Goal: Task Accomplishment & Management: Manage account settings

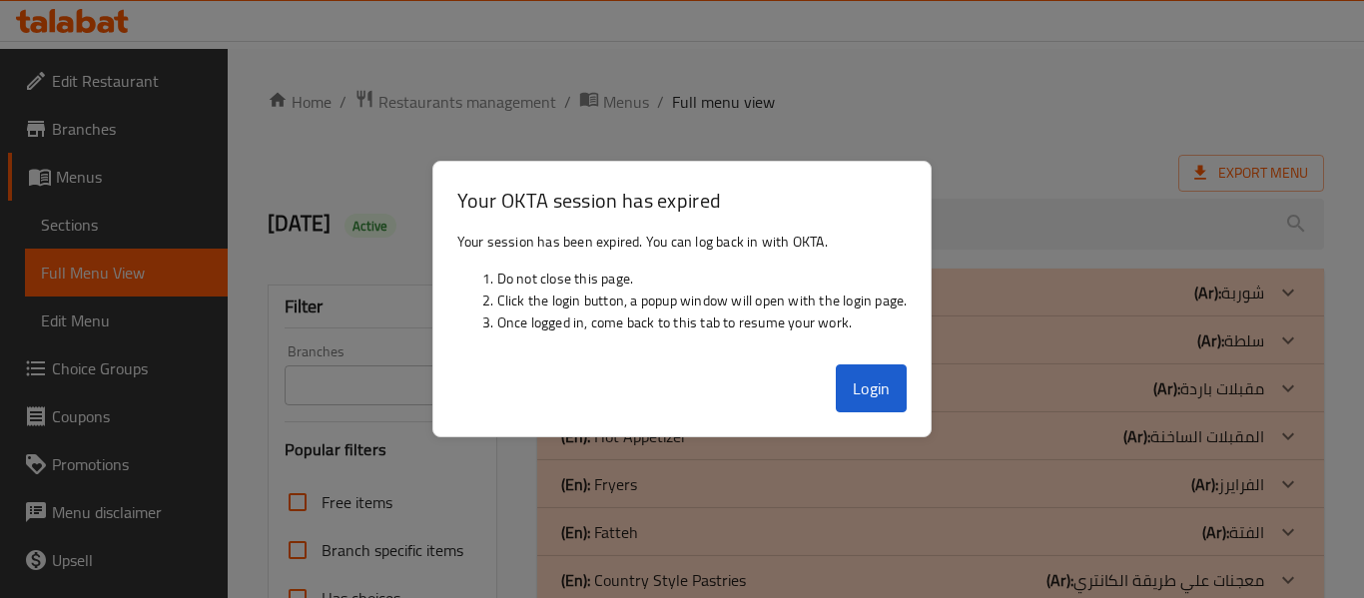
click at [954, 139] on div at bounding box center [682, 299] width 1364 height 598
click at [878, 383] on button "Login" at bounding box center [872, 388] width 72 height 48
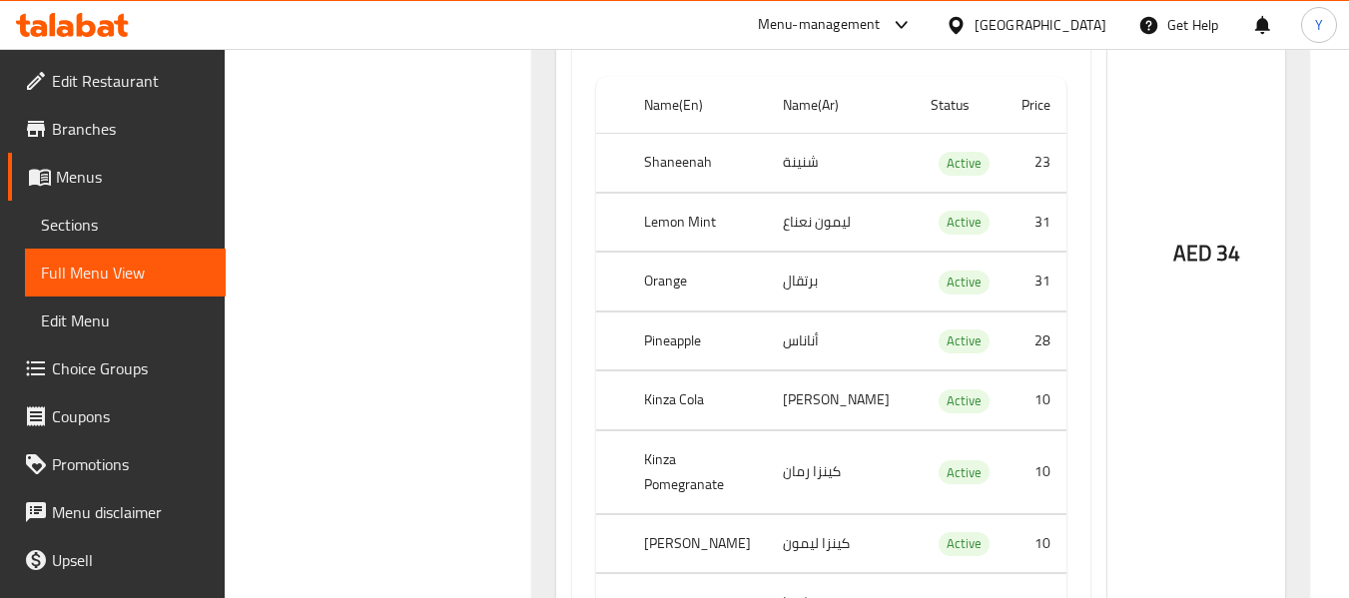
scroll to position [1569, 0]
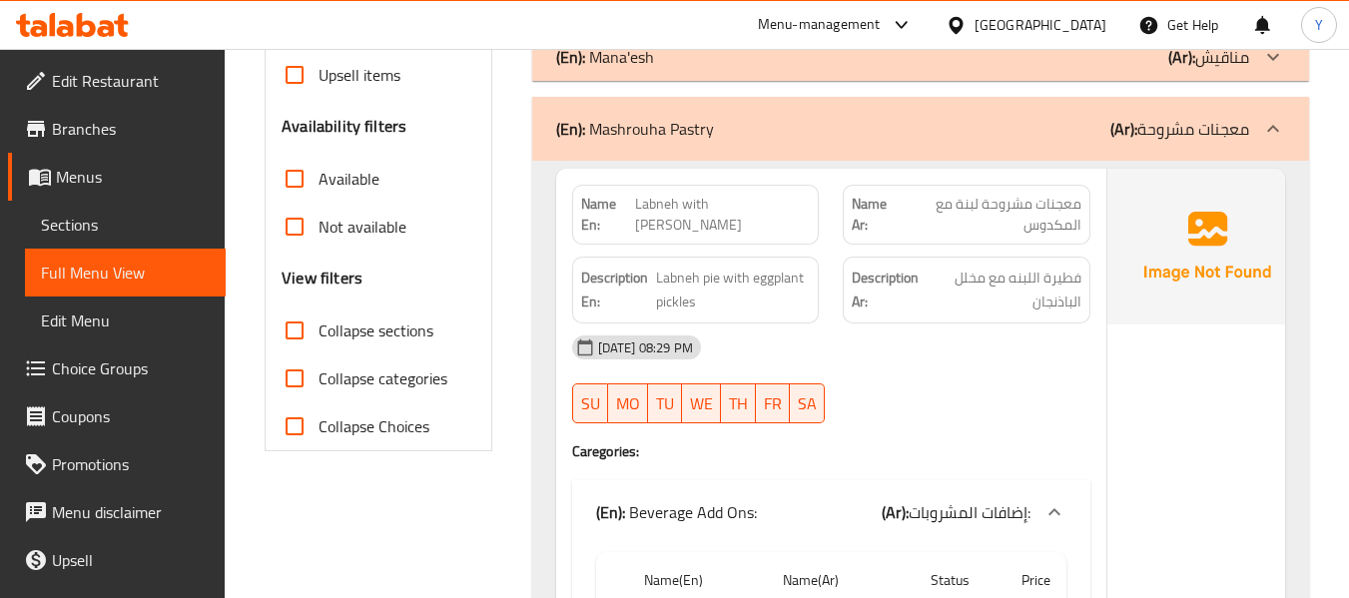
scroll to position [611, 0]
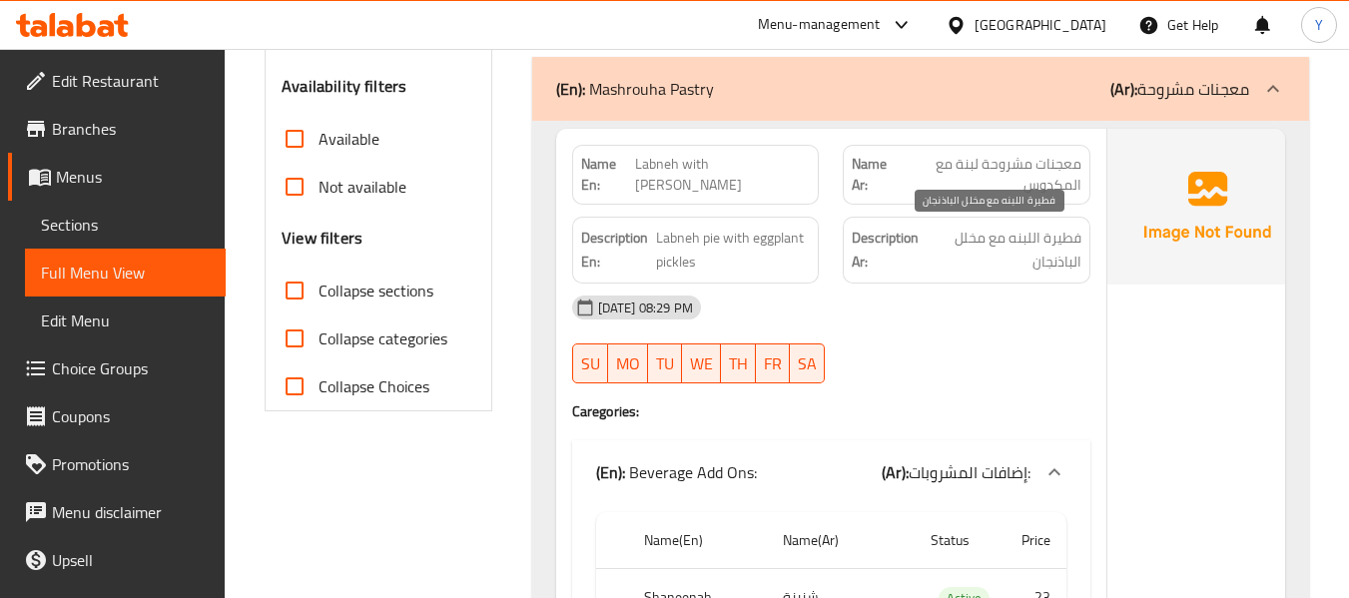
click at [928, 245] on span "فطيرة اللبنه مع مخلل الباذنجان" at bounding box center [1004, 250] width 152 height 49
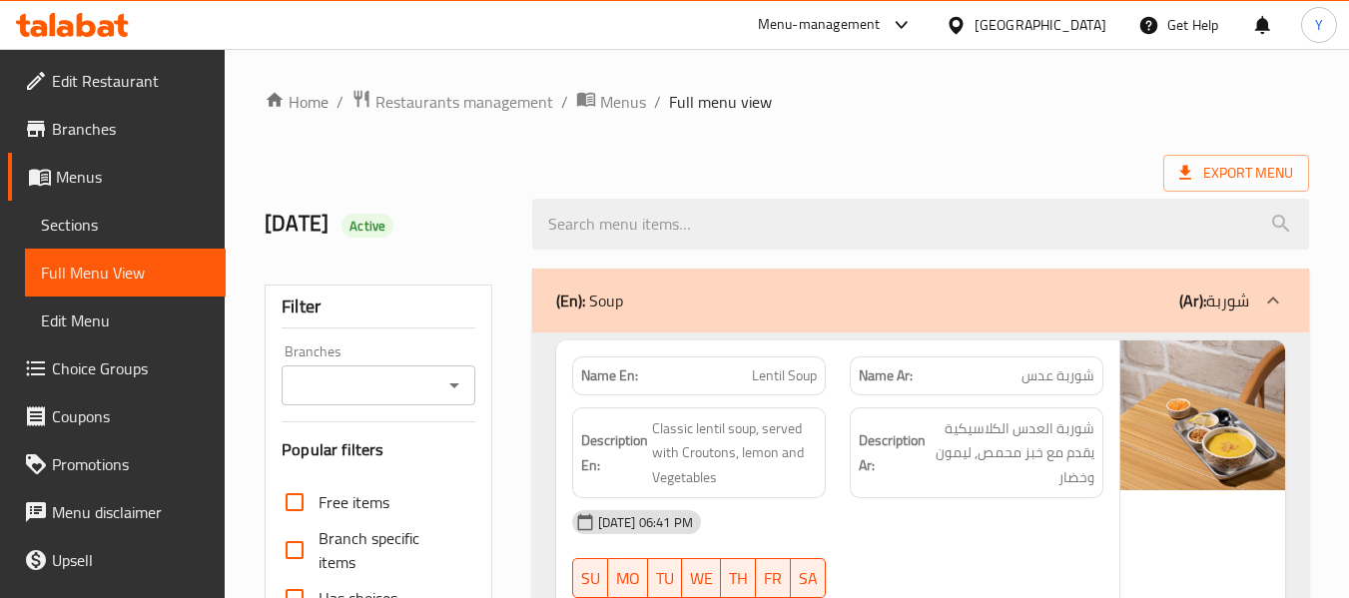
click at [155, 226] on span "Sections" at bounding box center [125, 225] width 169 height 24
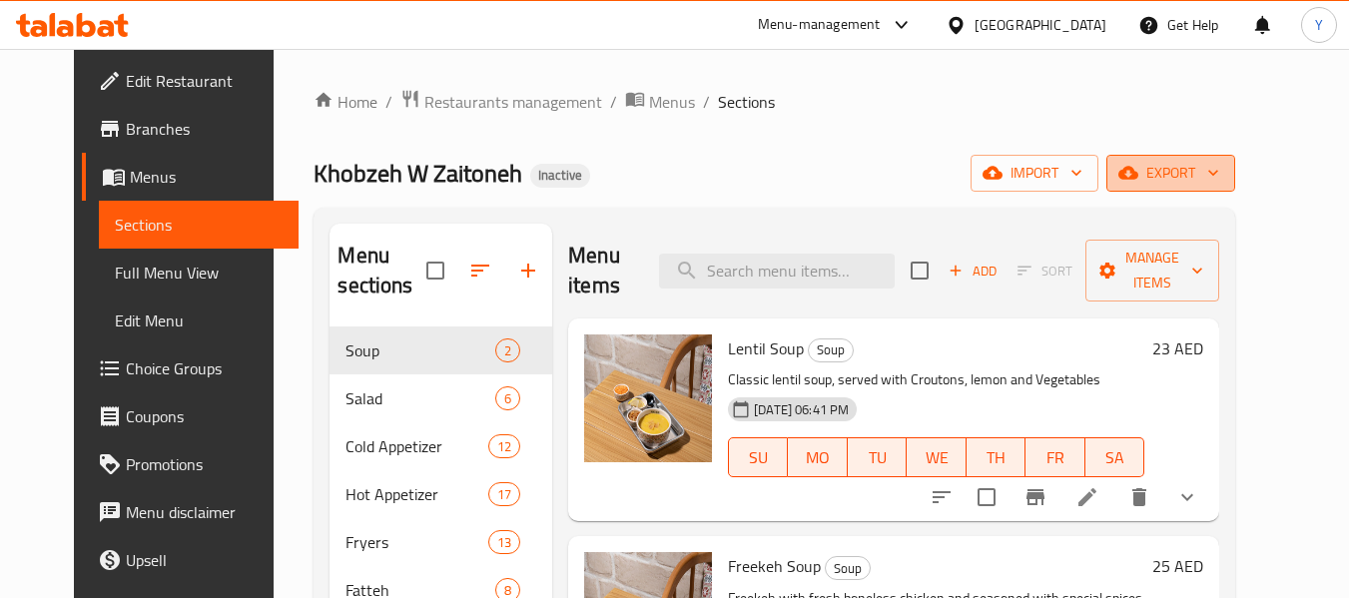
click at [1223, 169] on icon "button" at bounding box center [1213, 173] width 20 height 20
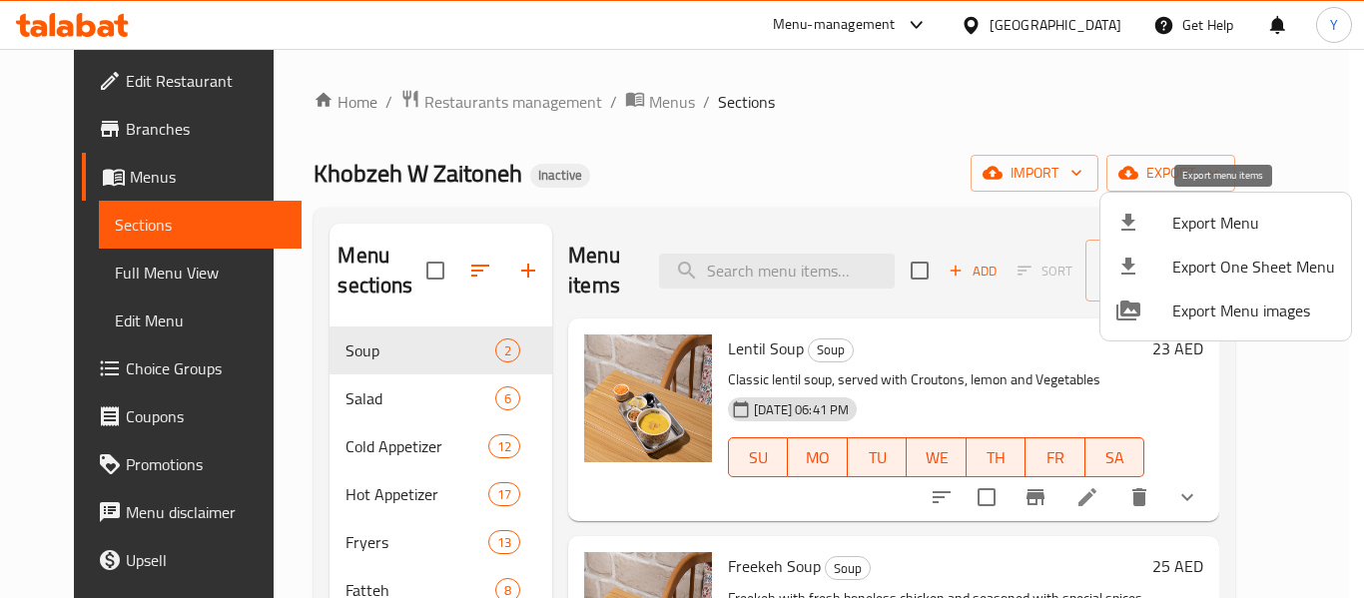
click at [1197, 227] on span "Export Menu" at bounding box center [1253, 223] width 163 height 24
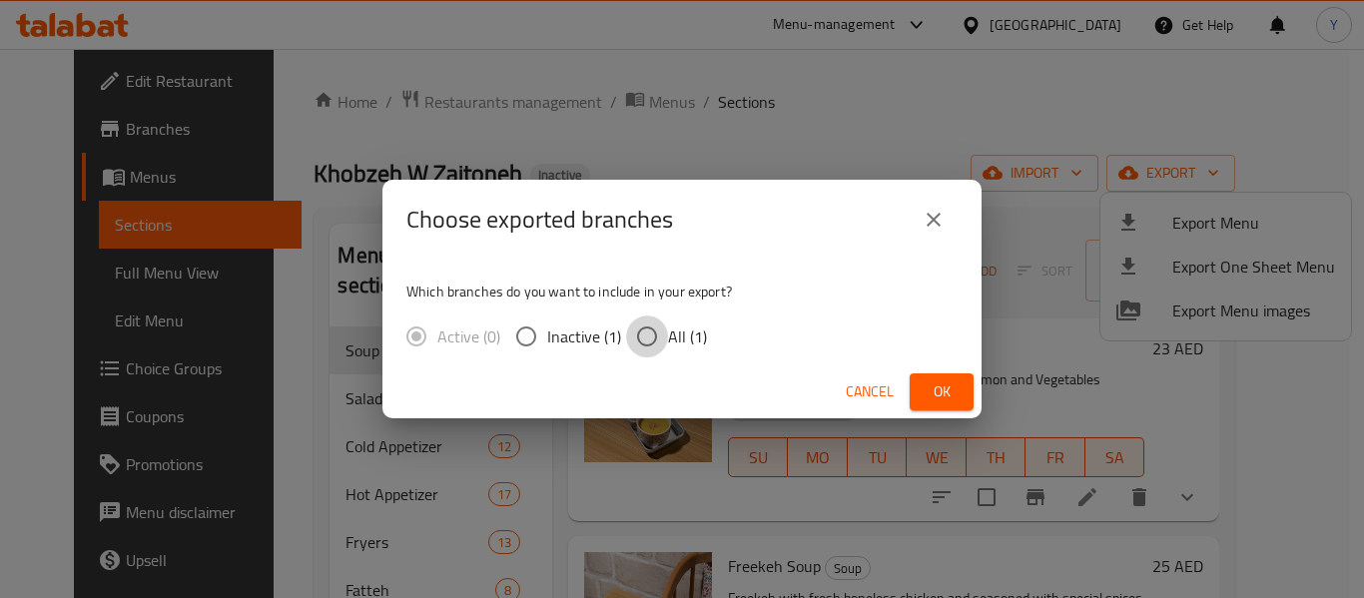
click at [660, 341] on input "All (1)" at bounding box center [647, 336] width 42 height 42
radio input "true"
click at [939, 380] on span "Ok" at bounding box center [941, 391] width 32 height 25
